Goal: Use online tool/utility: Utilize a website feature to perform a specific function

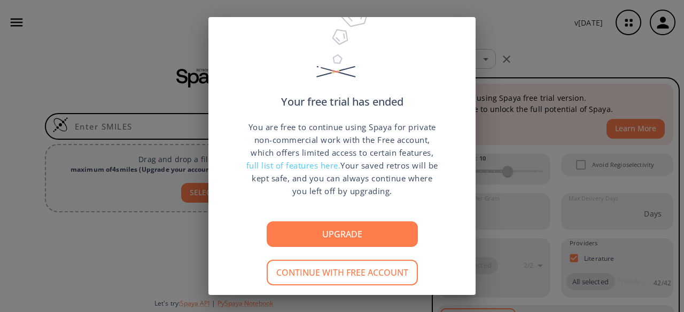
scroll to position [68, 0]
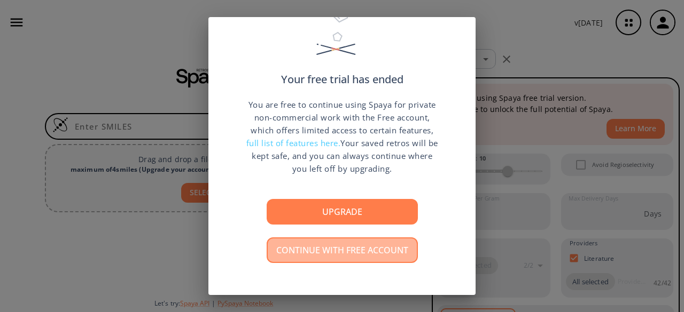
click at [360, 243] on button "Continue with free account" at bounding box center [341, 251] width 151 height 26
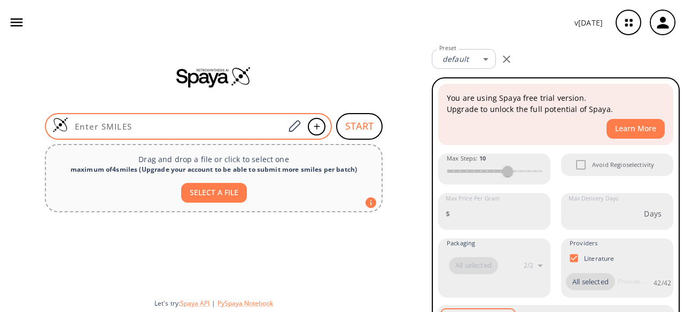
click at [156, 124] on input at bounding box center [176, 126] width 216 height 11
paste input "C/C=C/C1=CC(=C(C=C1)O[C@@H](C)[C@H](C2=CC(=C(C=C2)OC)OC)O)OC"
type input "C/C=C/C1=CC(=C(C=C1)O[C@@H](C)[C@H](C2=CC(=C(C=C2)OC)OC)O)OC"
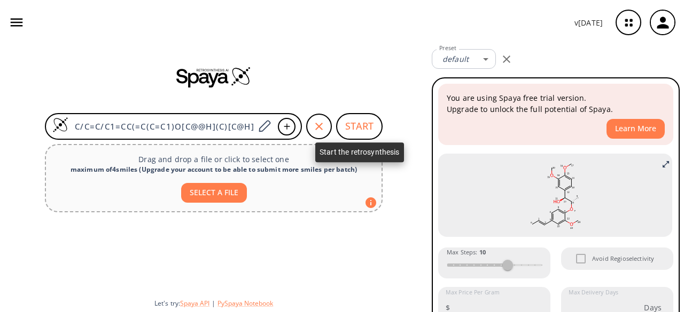
click at [349, 131] on button "START" at bounding box center [359, 126] width 46 height 27
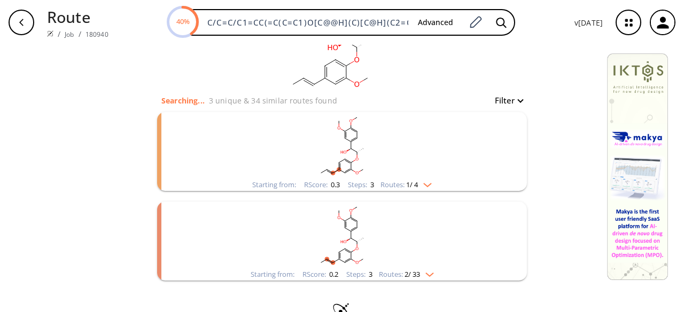
scroll to position [95, 0]
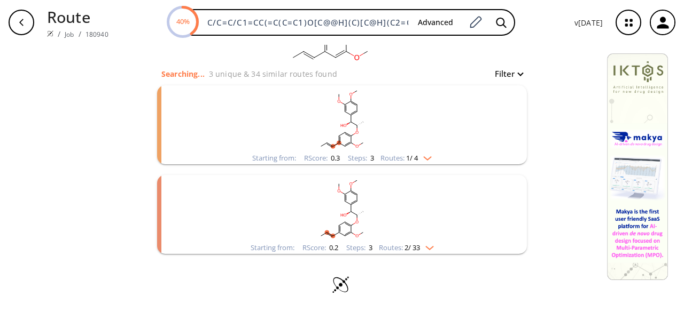
click at [424, 158] on img "clusters" at bounding box center [425, 156] width 14 height 9
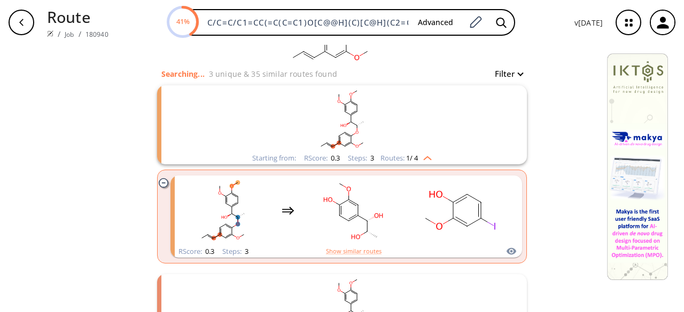
scroll to position [194, 0]
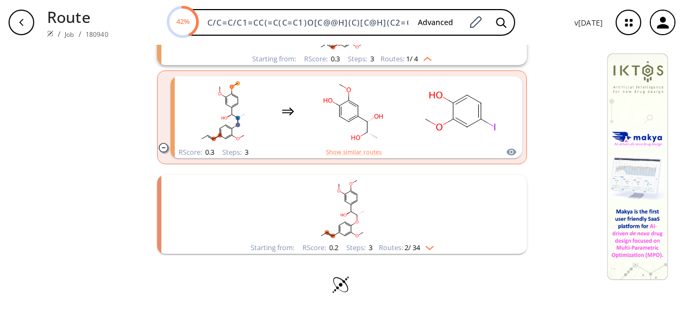
click at [428, 248] on img "clusters" at bounding box center [427, 246] width 14 height 9
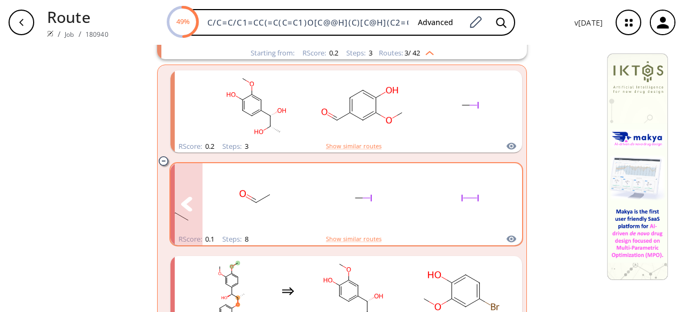
scroll to position [532, 0]
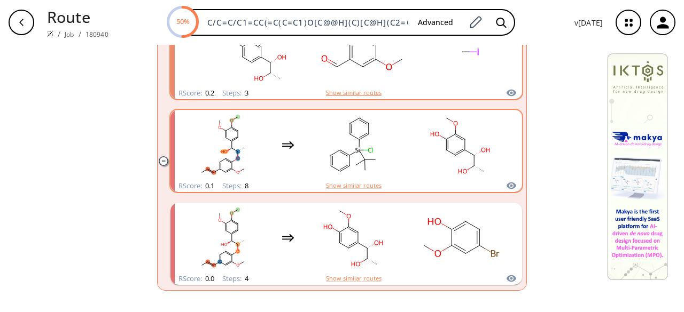
click at [362, 94] on button "Show similar routes" at bounding box center [354, 93] width 56 height 10
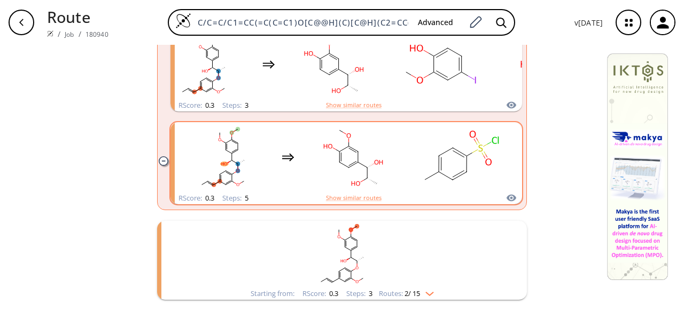
scroll to position [681, 0]
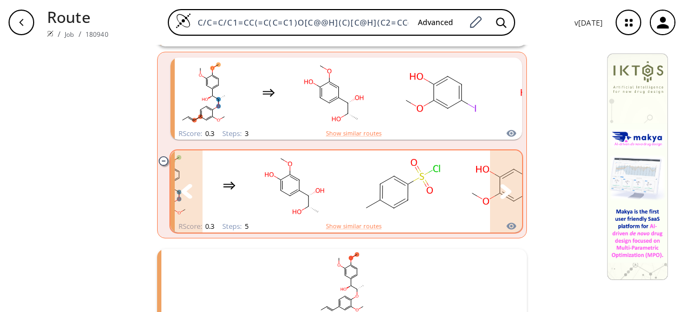
click at [506, 204] on button "clusters" at bounding box center [506, 192] width 32 height 82
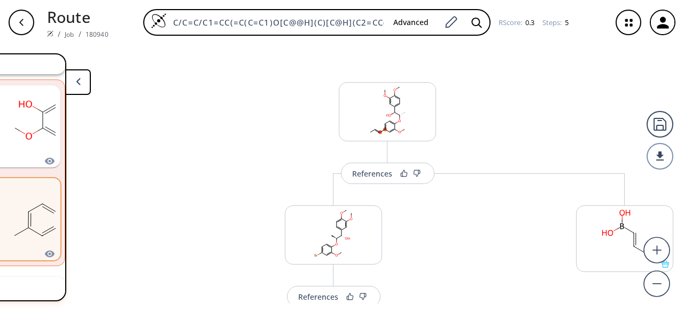
scroll to position [107, 0]
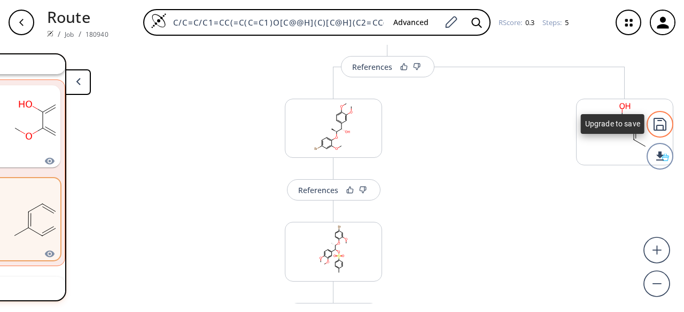
click at [662, 132] on div at bounding box center [659, 124] width 27 height 27
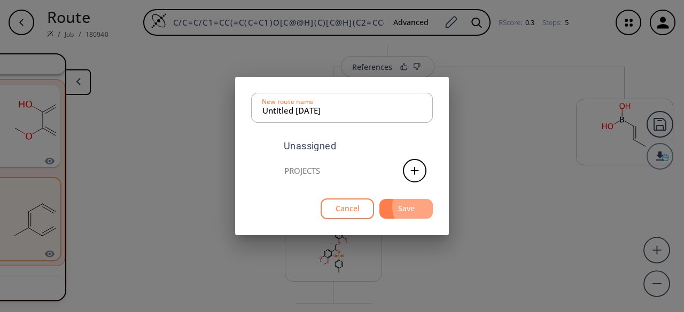
click at [413, 207] on button "Save" at bounding box center [405, 209] width 53 height 20
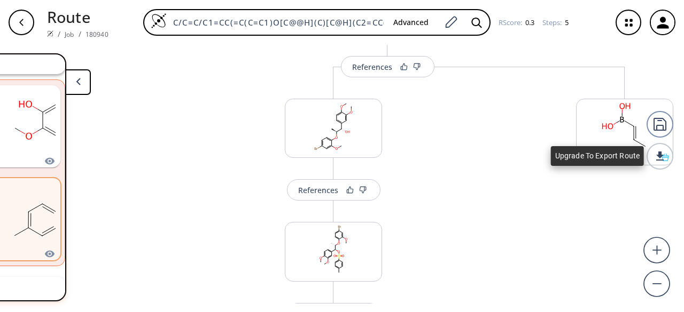
click at [663, 161] on div at bounding box center [659, 156] width 27 height 27
click at [660, 160] on div at bounding box center [659, 156] width 27 height 27
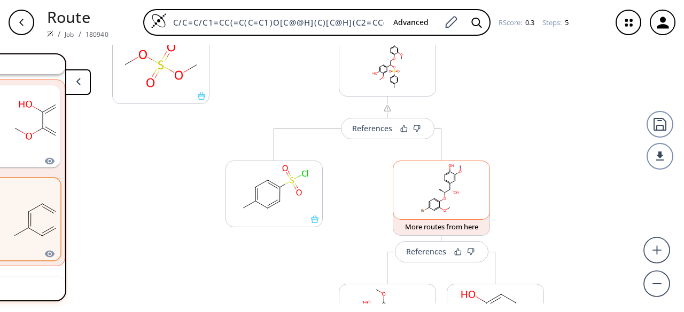
scroll to position [481, 0]
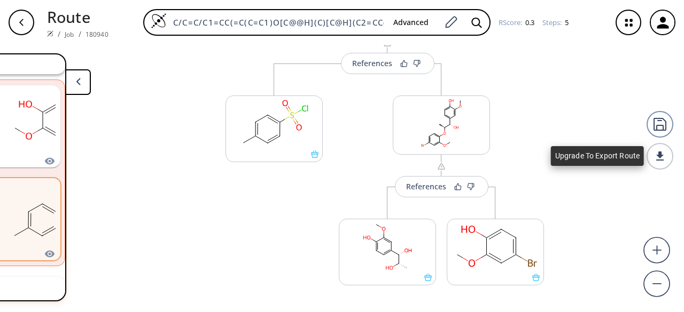
click at [657, 160] on div at bounding box center [659, 156] width 27 height 27
drag, startPoint x: 657, startPoint y: 160, endPoint x: 657, endPoint y: 96, distance: 63.5
click at [657, 160] on div at bounding box center [659, 156] width 27 height 27
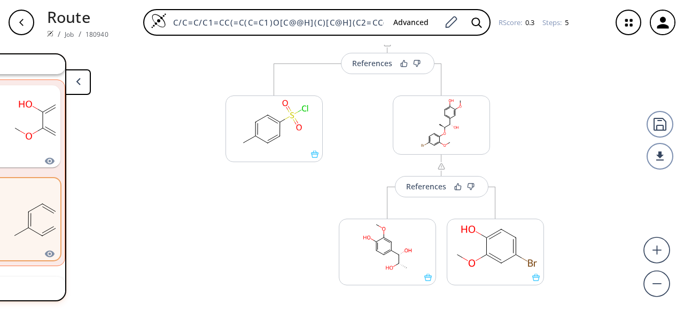
click at [657, 28] on icon "button" at bounding box center [663, 23] width 18 height 18
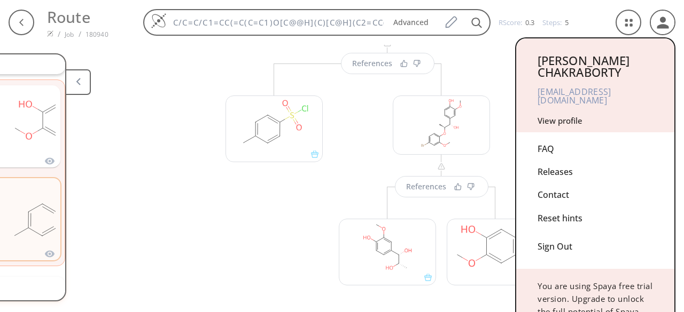
click at [565, 115] on link "View profile" at bounding box center [559, 120] width 45 height 11
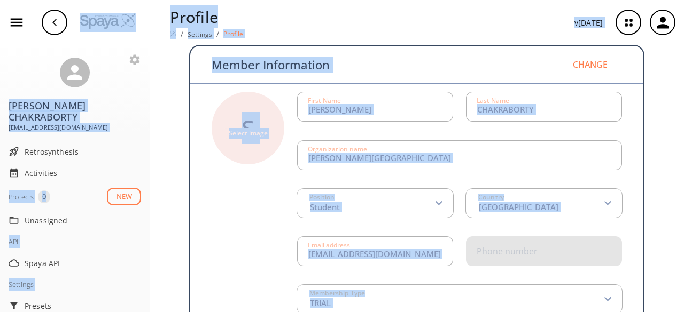
click at [261, 199] on div "S Select image [PERSON_NAME] First Name CHAKRABORTY Last Name [PERSON_NAME] Col…" at bounding box center [416, 203] width 410 height 222
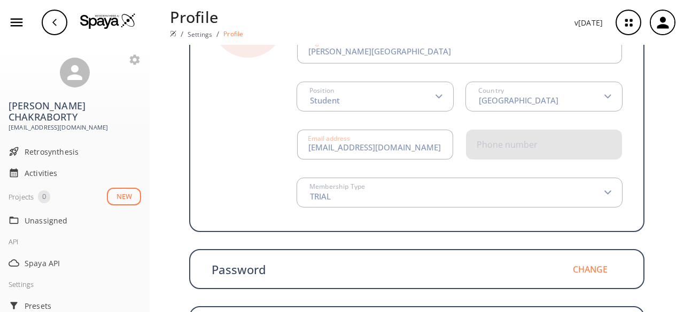
scroll to position [229, 0]
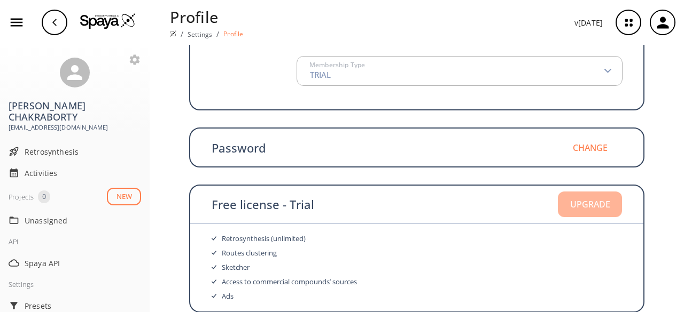
click at [588, 203] on button "Upgrade" at bounding box center [590, 205] width 64 height 26
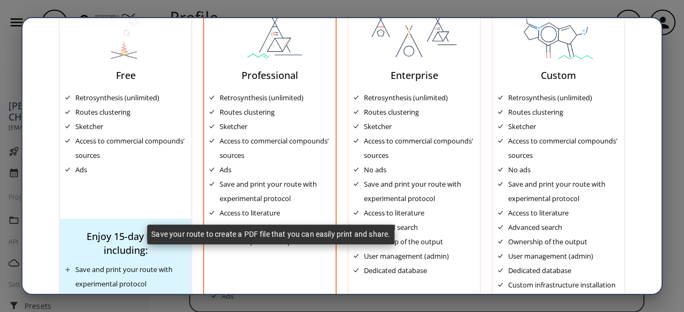
scroll to position [17, 0]
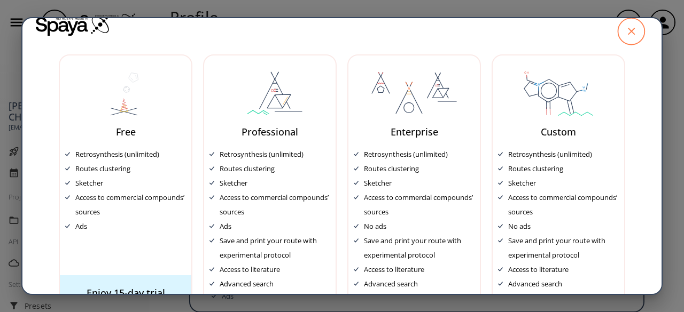
click at [623, 33] on icon at bounding box center [630, 31] width 27 height 27
